Goal: Task Accomplishment & Management: Use online tool/utility

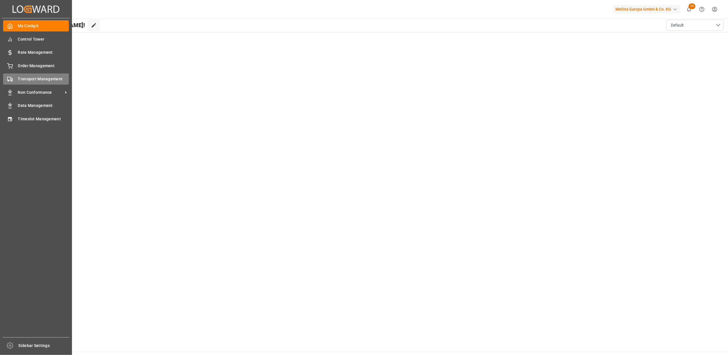
click at [13, 78] on div "Transport Management Transport Management" at bounding box center [36, 78] width 66 height 11
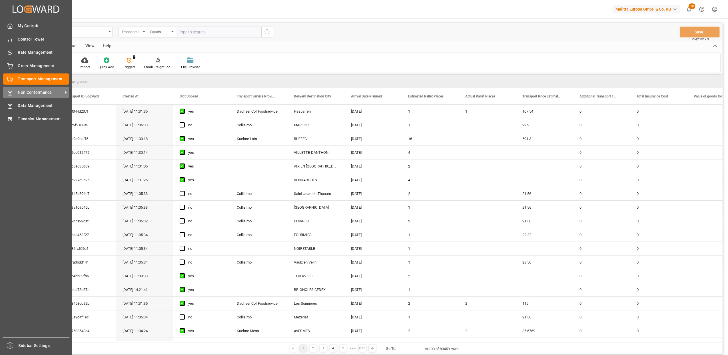
click at [22, 92] on span "Non Conformance" at bounding box center [40, 92] width 45 height 6
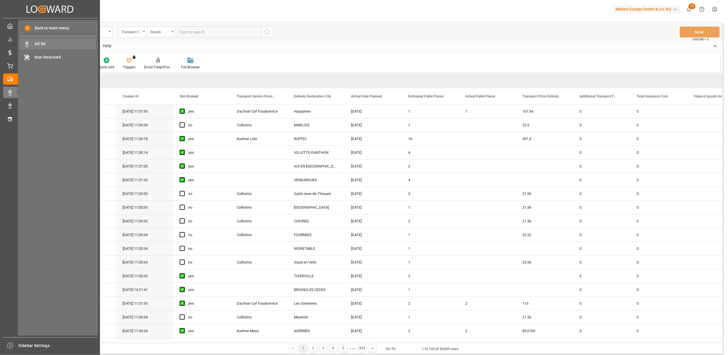
click at [50, 39] on div "All NC All NC" at bounding box center [58, 43] width 76 height 11
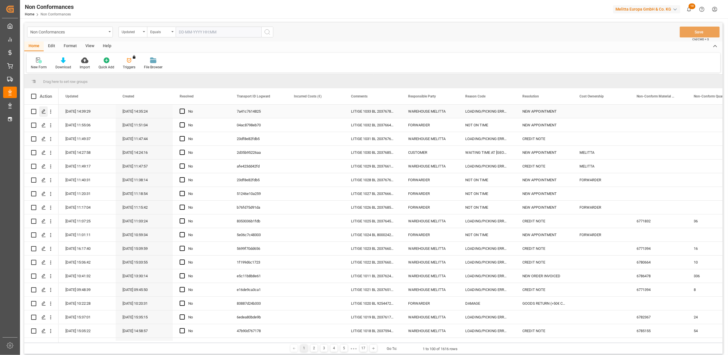
click at [45, 111] on icon "Press SPACE to select this row." at bounding box center [43, 111] width 5 height 5
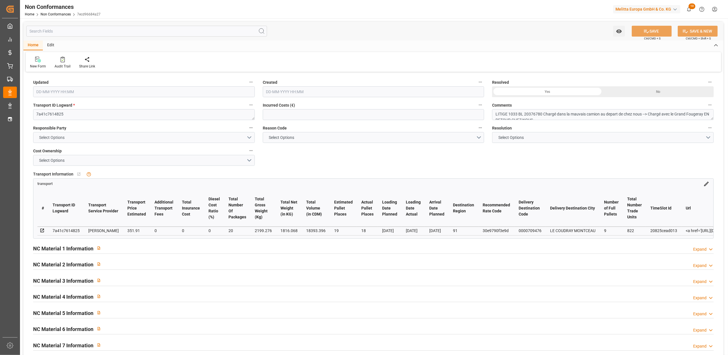
type input "[DATE] 12:39"
type input "[DATE] 12:35"
click at [284, 115] on input "text" at bounding box center [374, 114] width 222 height 11
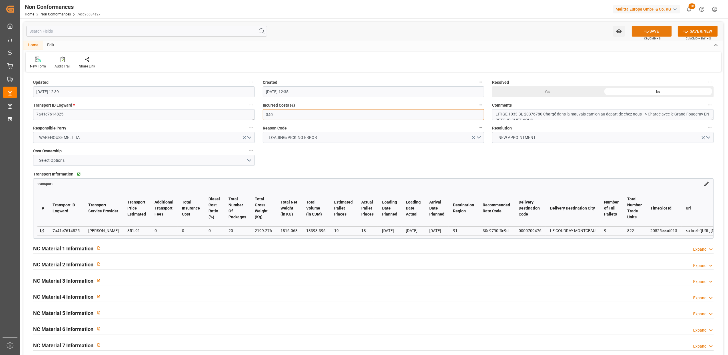
type input "340"
click at [640, 31] on button "SAVE" at bounding box center [652, 31] width 40 height 11
type input "[DATE] 08:50"
